Goal: Information Seeking & Learning: Learn about a topic

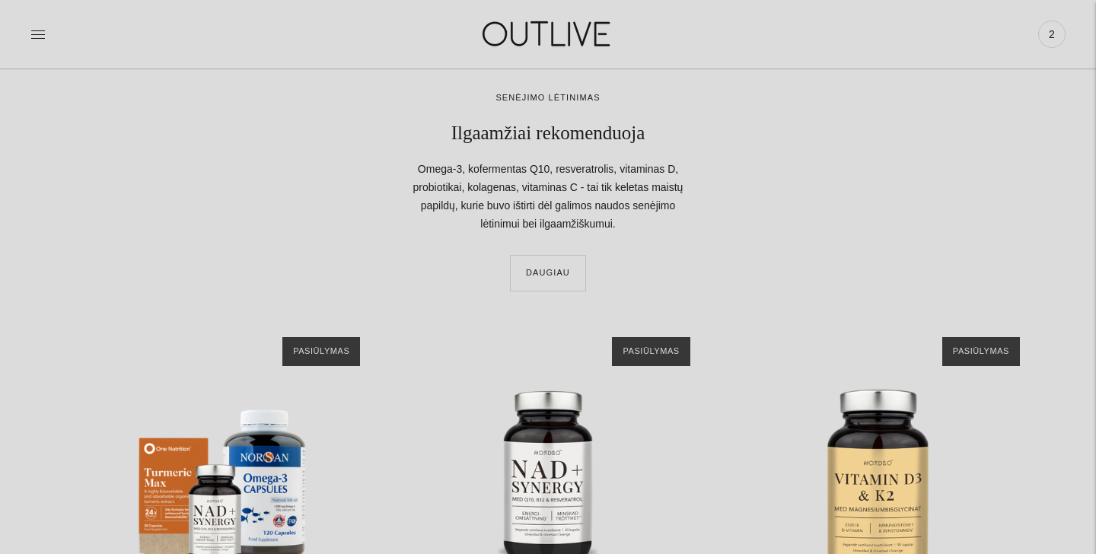
scroll to position [1966, 0]
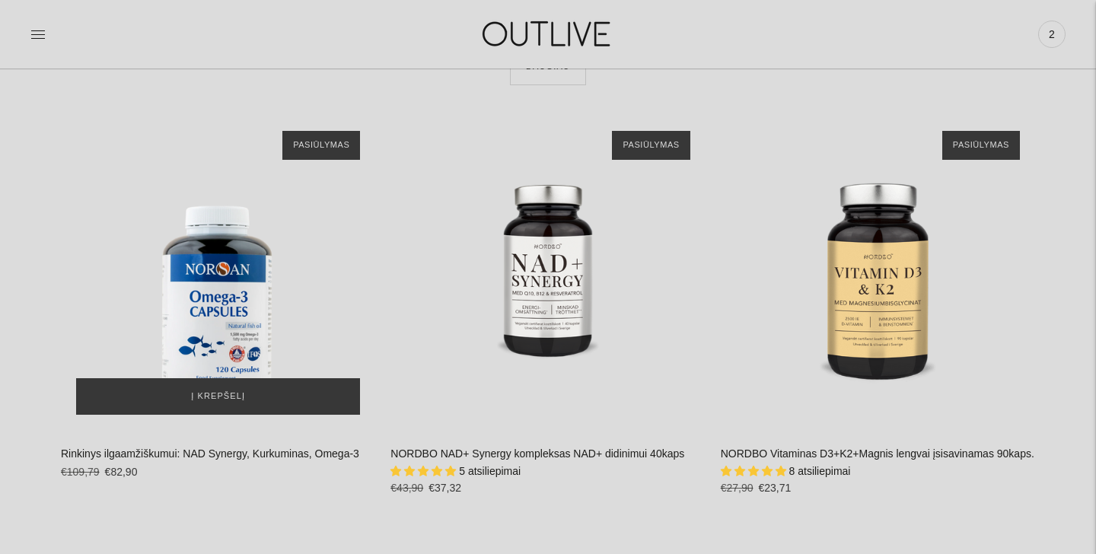
click at [237, 275] on div "Rinkinys ilgaamžiškumui: NAD Synergy, Kurkuminas, Omega-3\a" at bounding box center [218, 273] width 314 height 314
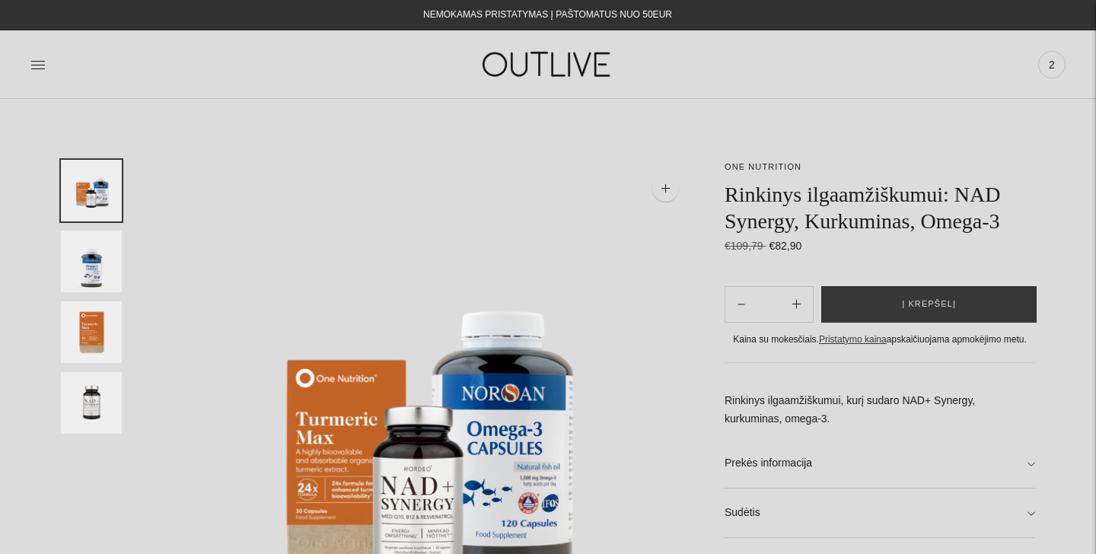
click at [750, 199] on h1 "Rinkinys ilgaamžiškumui: NAD Synergy, Kurkuminas, Omega-3" at bounding box center [880, 207] width 311 height 53
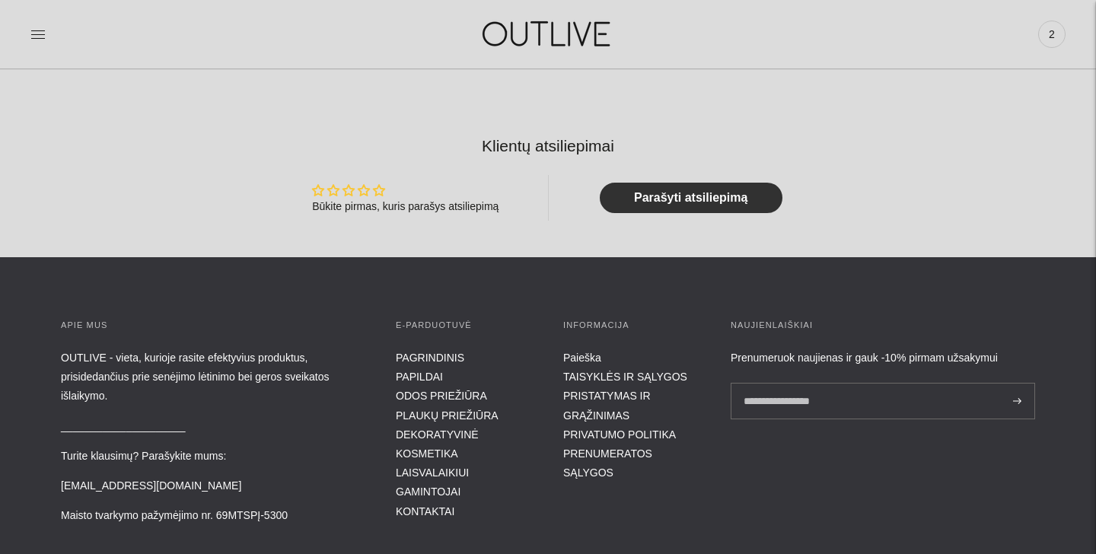
scroll to position [967, 0]
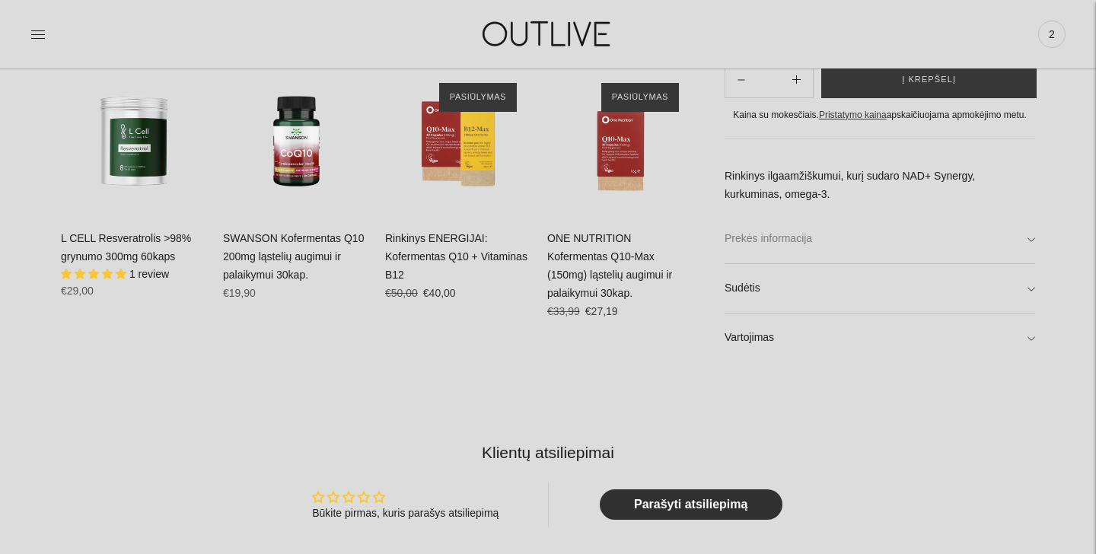
click at [800, 241] on link "Prekės informacija" at bounding box center [880, 239] width 311 height 49
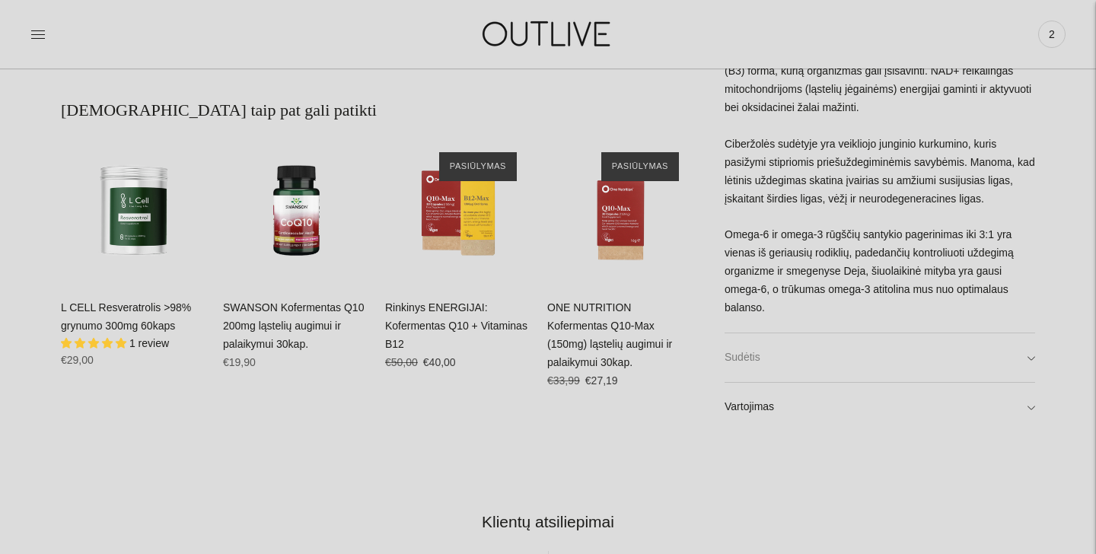
scroll to position [901, 0]
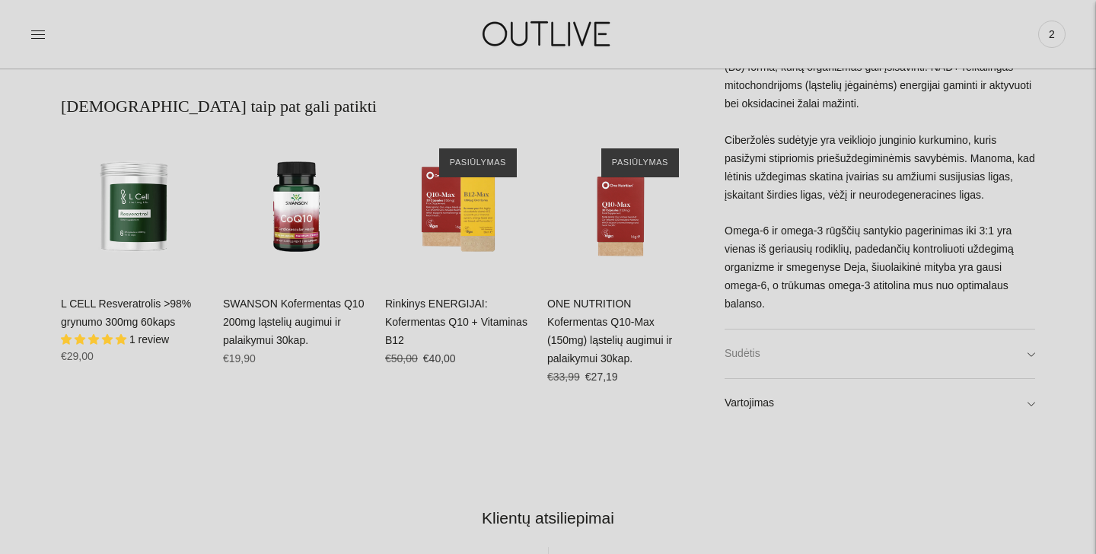
click at [820, 359] on link "Sudėtis" at bounding box center [880, 354] width 311 height 49
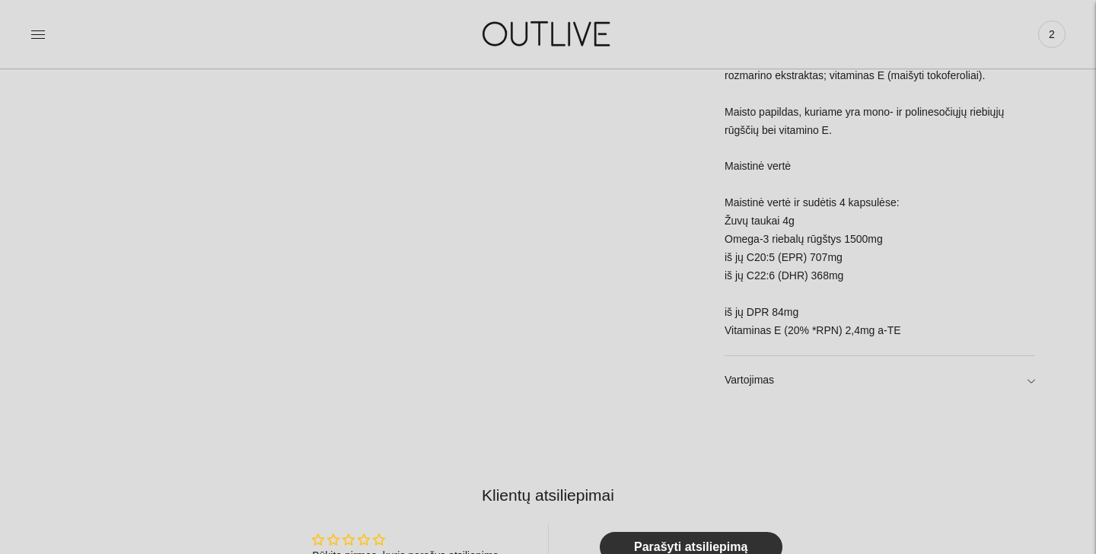
scroll to position [1458, 0]
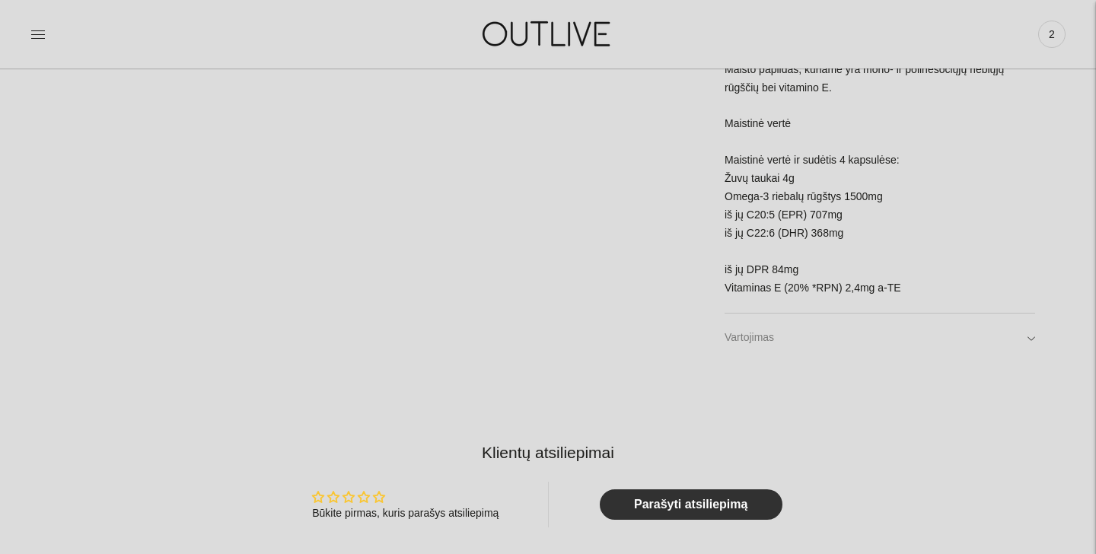
click at [840, 342] on link "Vartojimas" at bounding box center [880, 338] width 311 height 49
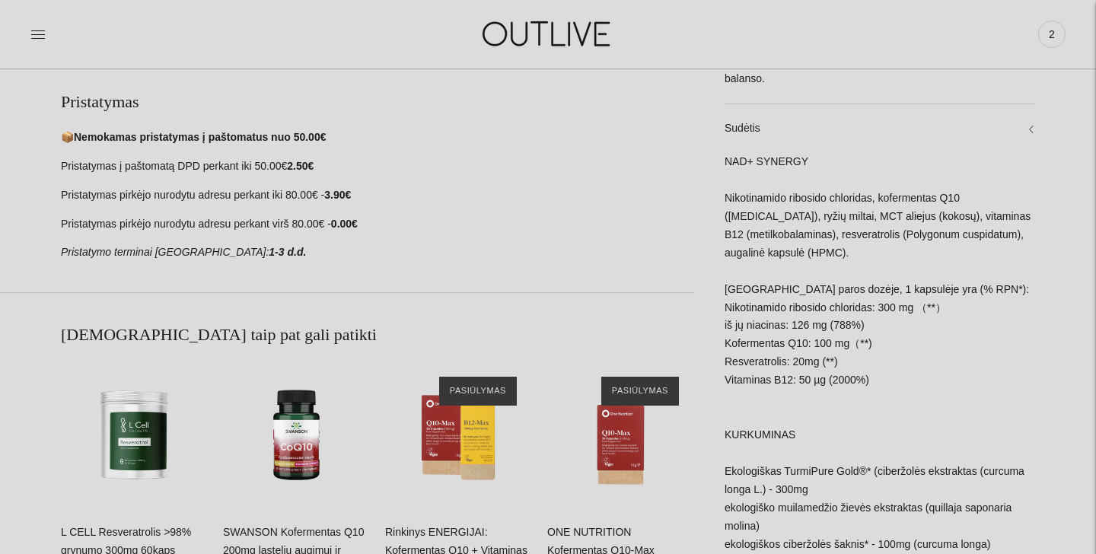
scroll to position [506, 0]
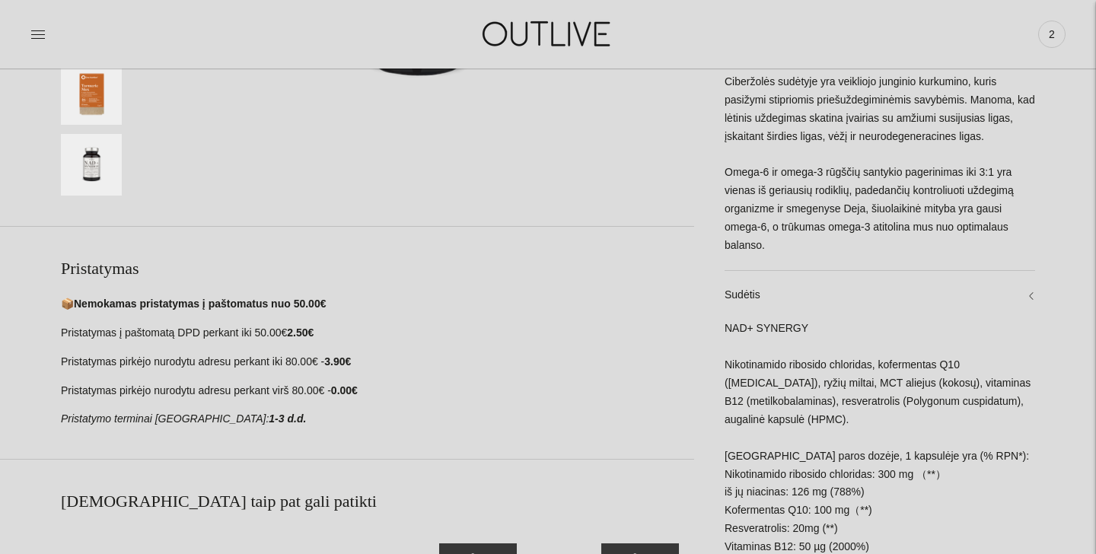
click at [551, 43] on img at bounding box center [548, 34] width 190 height 53
